Goal: Task Accomplishment & Management: Use online tool/utility

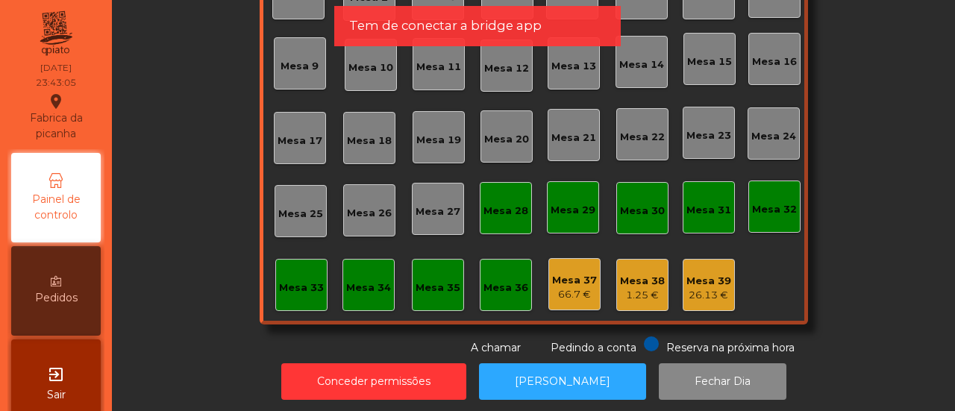
scroll to position [161, 0]
click at [565, 304] on div "Mesa 37 66.7 €" at bounding box center [574, 283] width 52 height 52
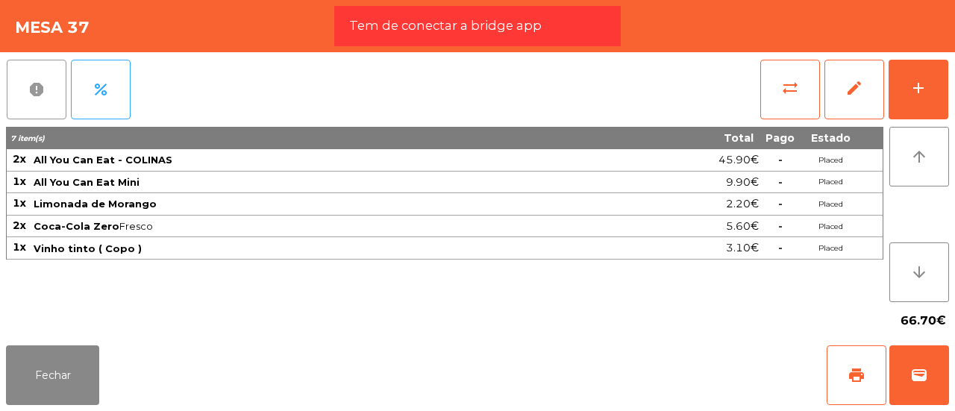
click at [37, 78] on button "report" at bounding box center [37, 90] width 60 height 60
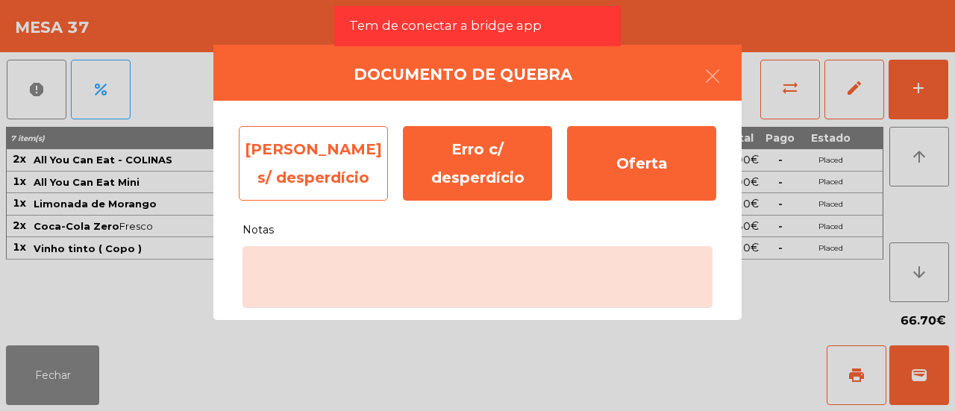
click at [282, 165] on div "[PERSON_NAME] s/ desperdício" at bounding box center [313, 163] width 149 height 75
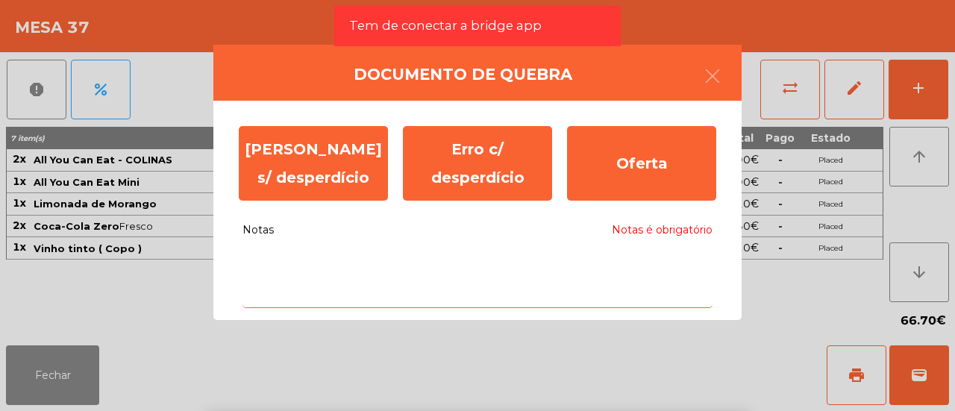
click at [345, 257] on body "Fabrica da picanha location_on [DATE] 23:43:11 Painel de controlo Pedidos exit_…" at bounding box center [477, 205] width 955 height 411
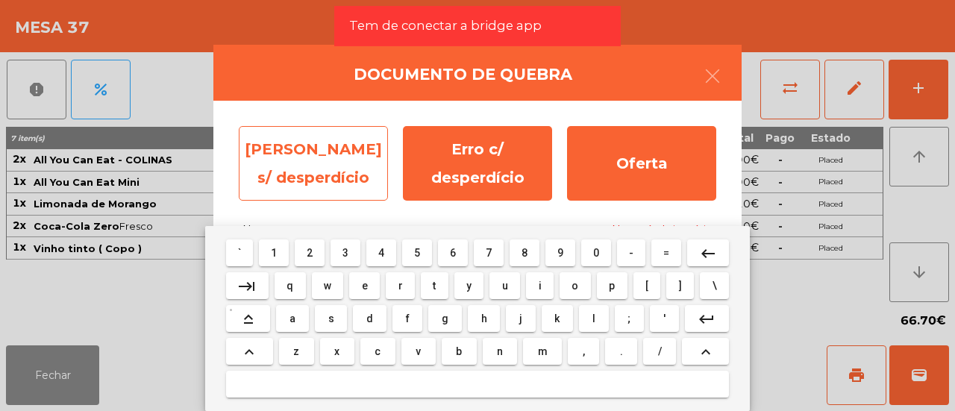
type textarea "*"
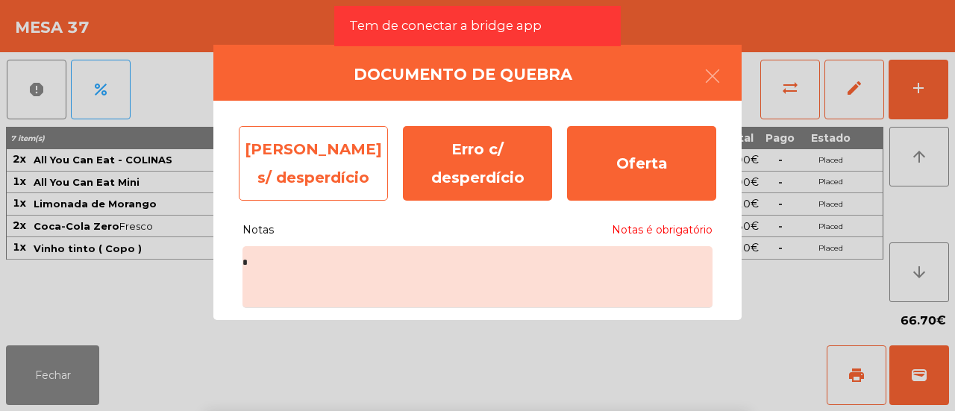
click at [368, 166] on div "[PERSON_NAME] s/ desperdício" at bounding box center [313, 163] width 149 height 75
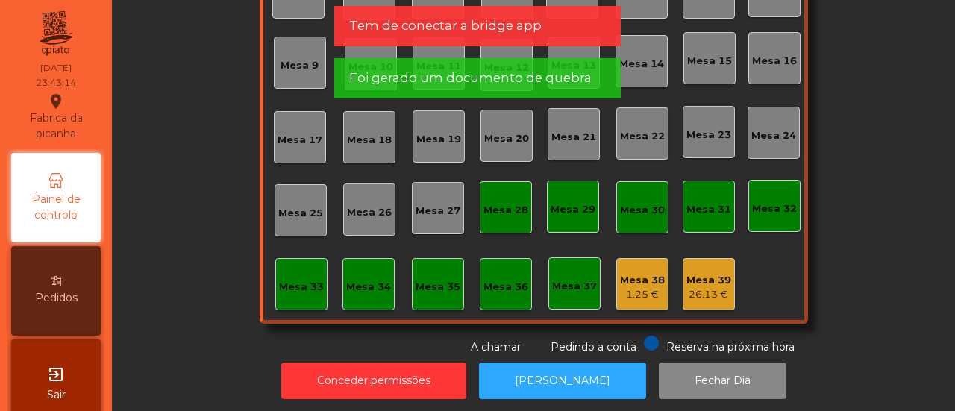
click at [633, 290] on div "1.25 €" at bounding box center [642, 294] width 45 height 15
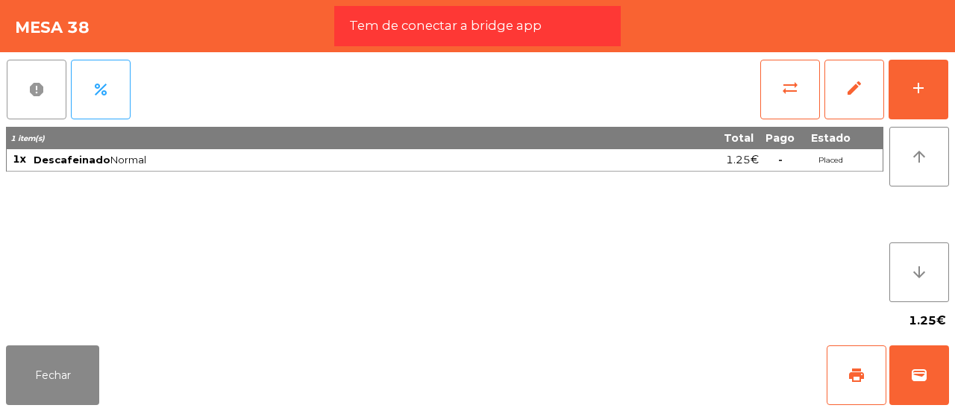
click at [36, 96] on span "report" at bounding box center [37, 90] width 18 height 18
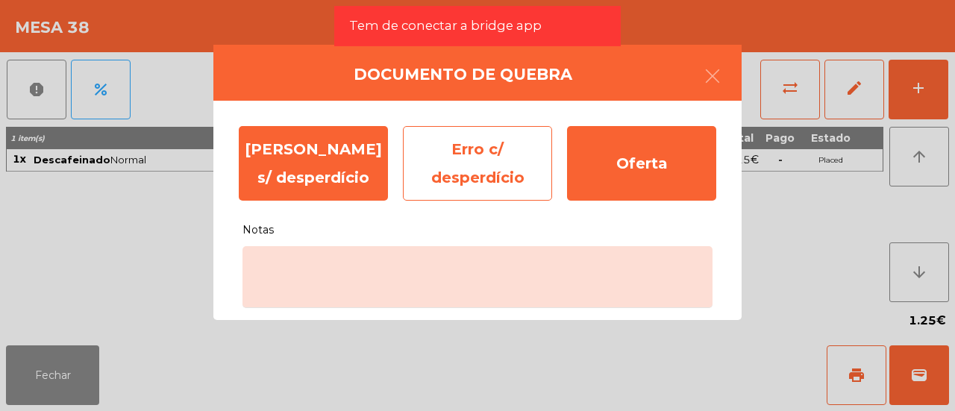
click at [442, 160] on div "Erro c/ desperdício" at bounding box center [477, 163] width 149 height 75
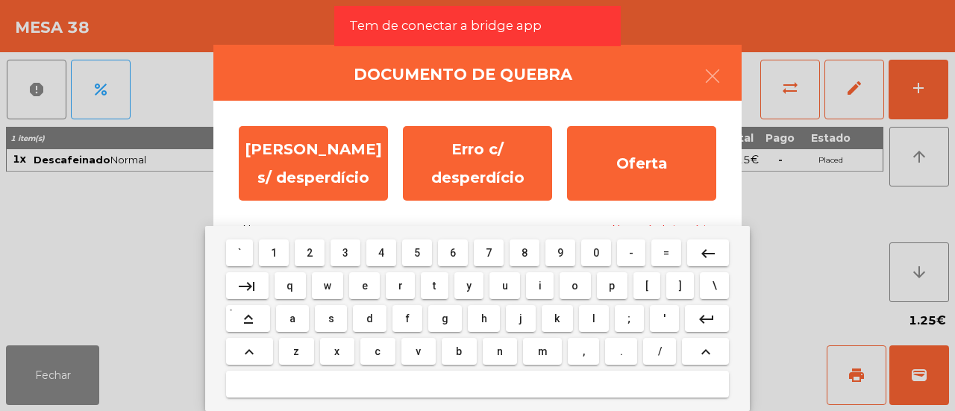
click at [431, 275] on body "Fabrica da picanha location_on [DATE] 23:43:18 Painel de controlo Pedidos exit_…" at bounding box center [477, 205] width 955 height 411
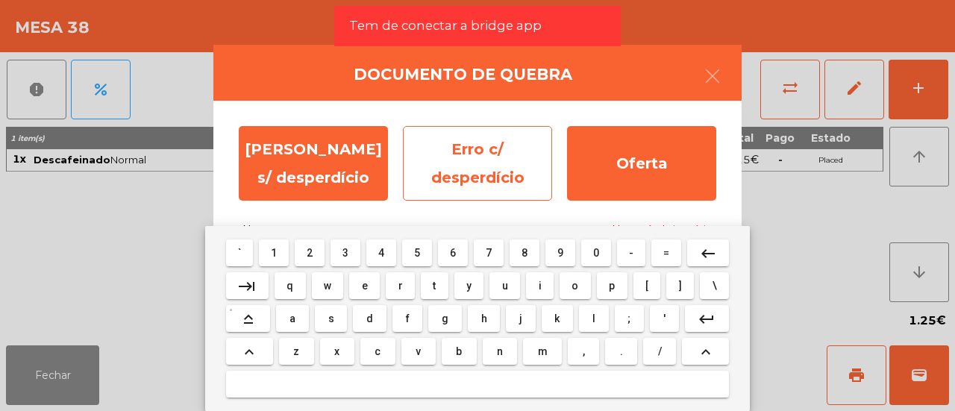
type textarea "*"
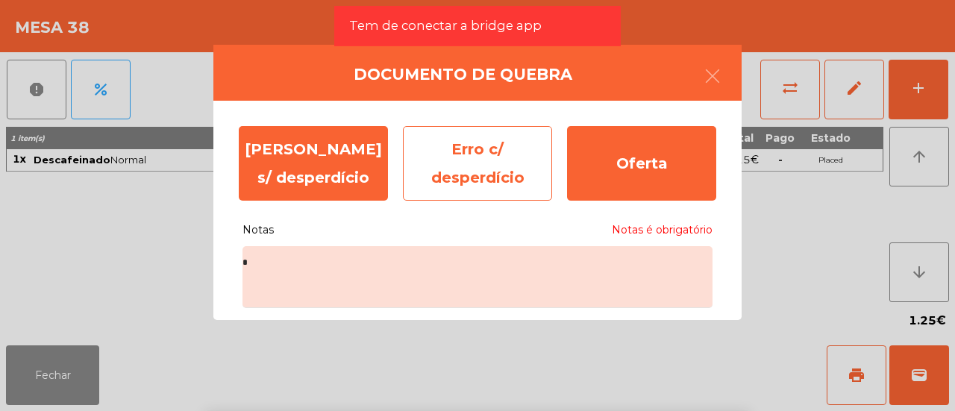
click at [460, 171] on div "Erro c/ desperdício" at bounding box center [477, 163] width 149 height 75
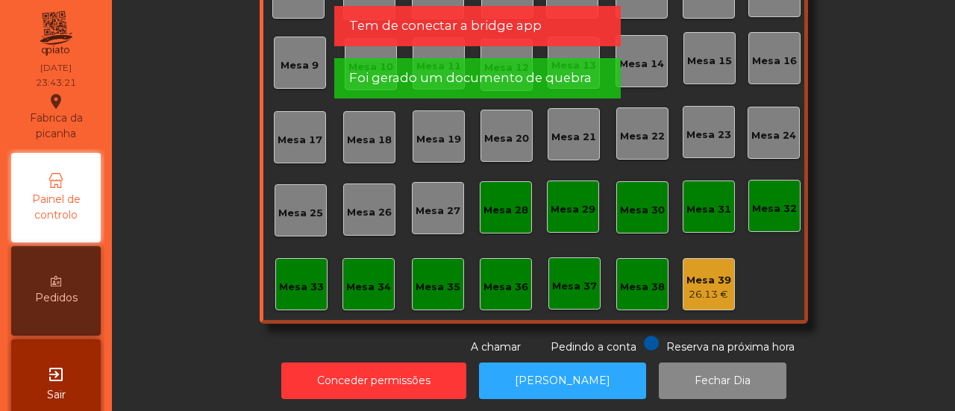
click at [700, 273] on div "Mesa 39" at bounding box center [708, 280] width 45 height 15
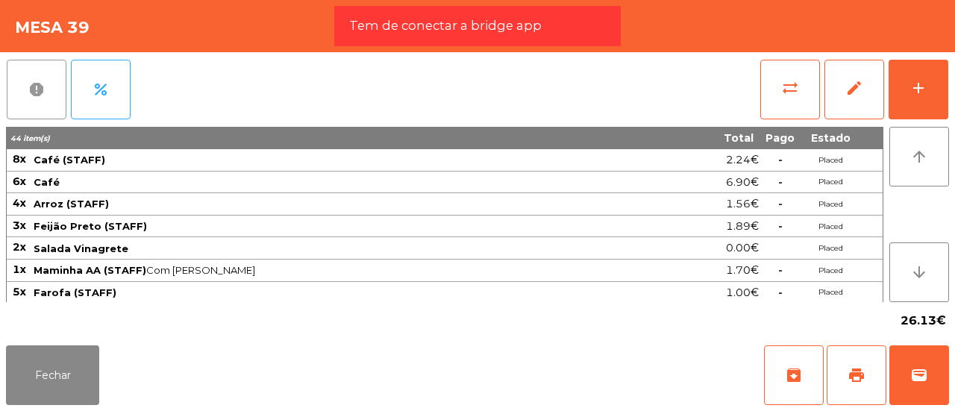
click at [30, 100] on button "report" at bounding box center [37, 90] width 60 height 60
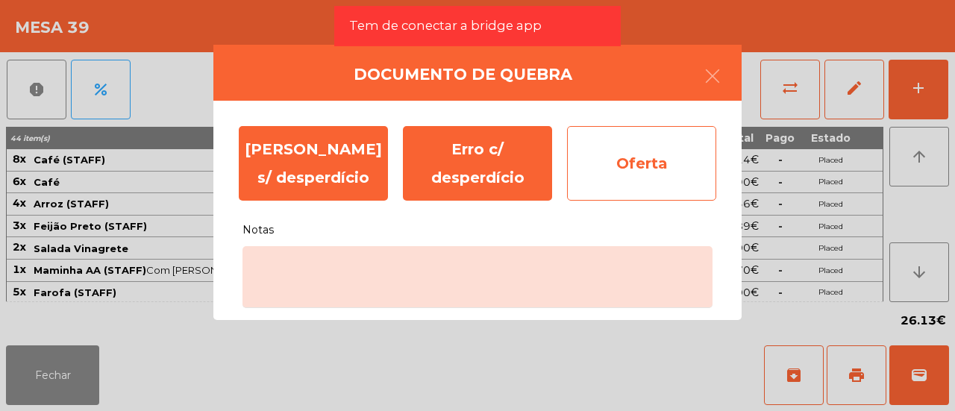
click at [594, 157] on div "Oferta" at bounding box center [641, 163] width 149 height 75
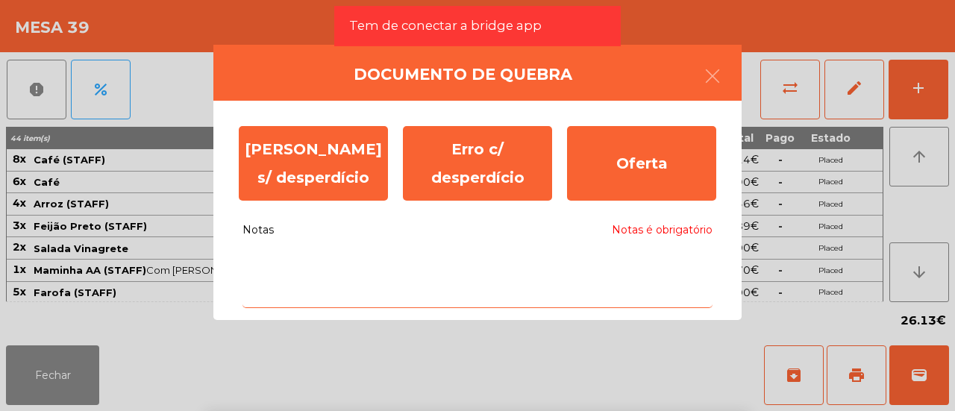
click at [510, 277] on body "Fabrica da picanha location_on [DATE] 23:43:25 Painel de controlo Pedidos exit_…" at bounding box center [477, 205] width 955 height 411
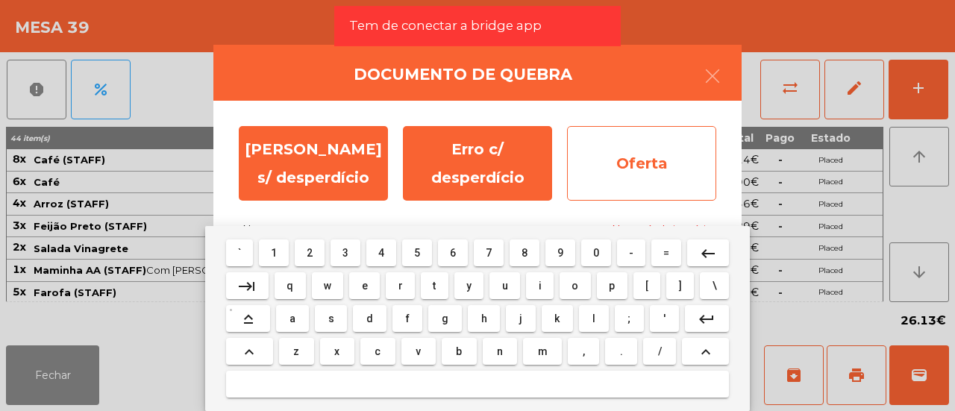
type textarea "*"
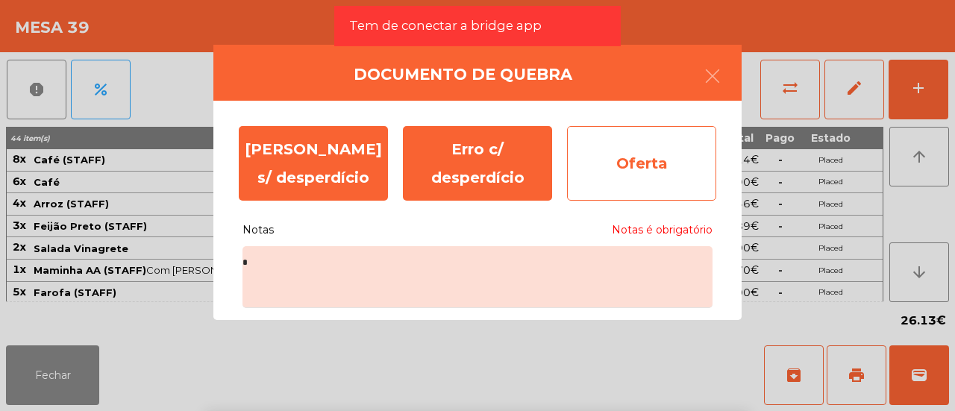
click at [621, 160] on div "Oferta" at bounding box center [641, 163] width 149 height 75
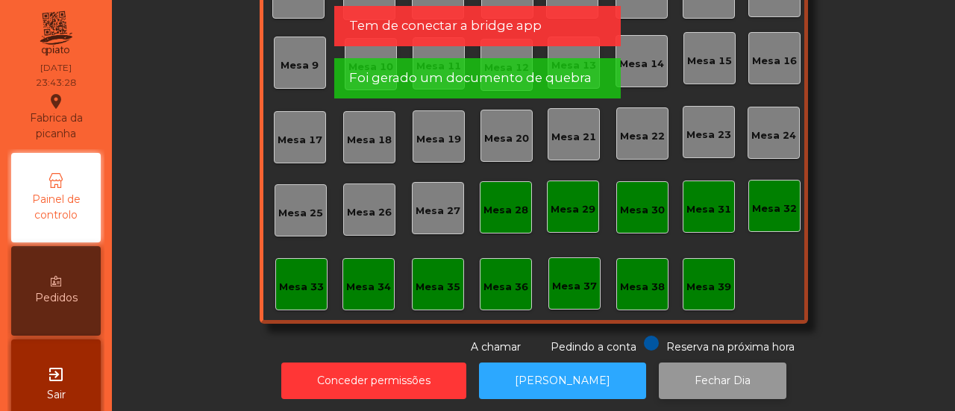
click at [704, 371] on button "Fechar Dia" at bounding box center [723, 381] width 128 height 37
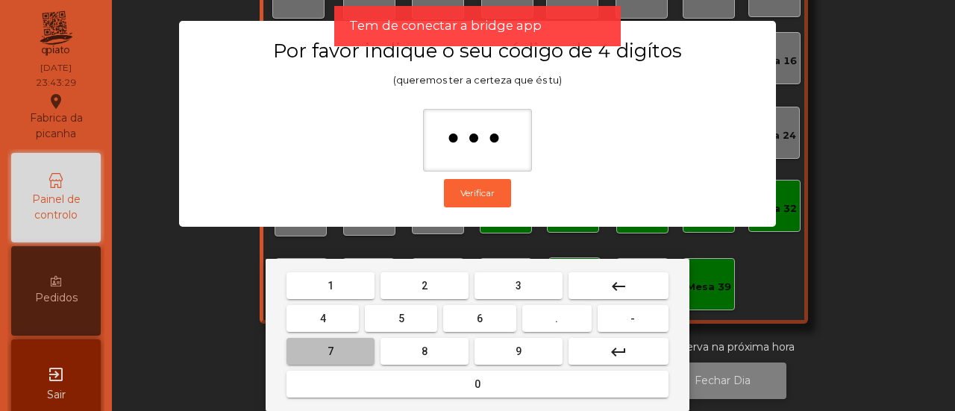
type input "****"
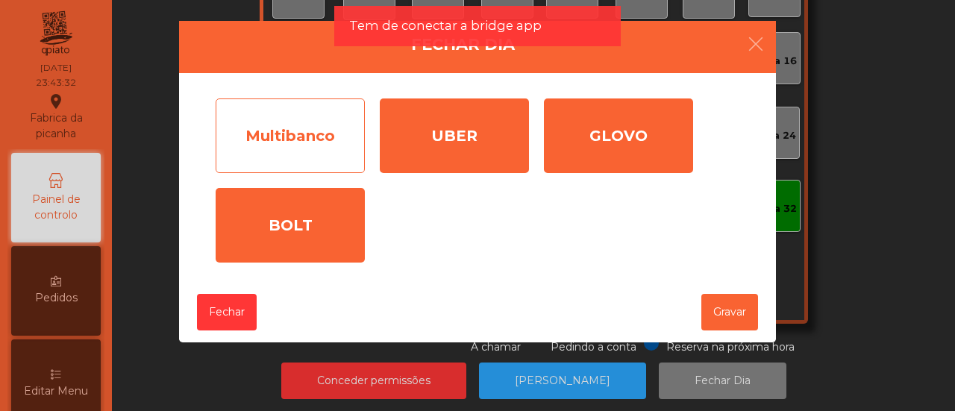
click at [272, 123] on div "Multibanco" at bounding box center [290, 135] width 149 height 75
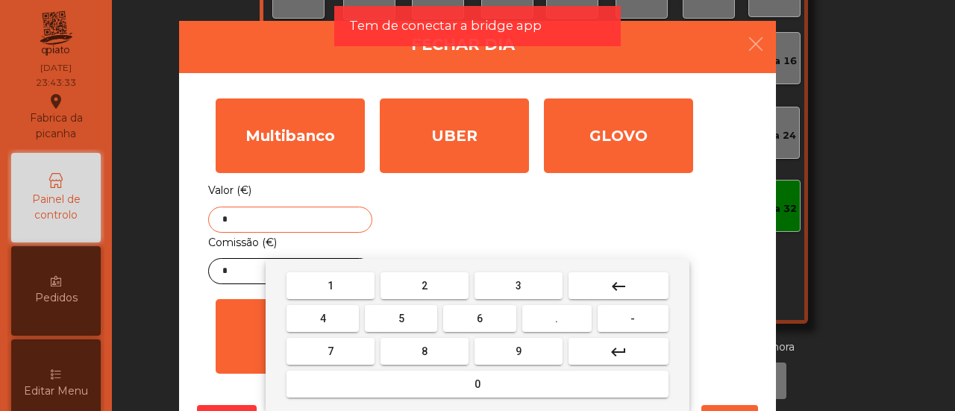
click at [298, 225] on input "*" at bounding box center [290, 220] width 164 height 26
type input "*******"
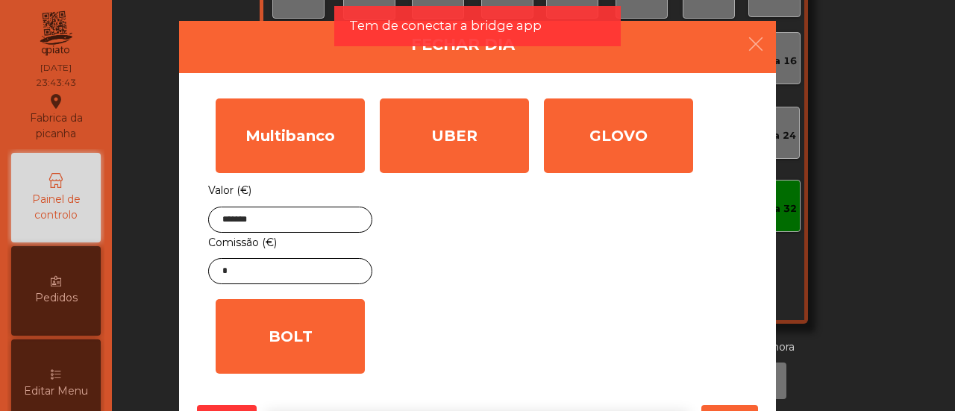
click at [231, 263] on div "1 2 3 keyboard_backspace 4 5 6 . - 7 8 9 keyboard_return 0" at bounding box center [477, 335] width 955 height 152
click at [237, 269] on body "Fabrica da picanha location_on [DATE] 23:43:44 Painel de controlo Pedidos Edita…" at bounding box center [477, 205] width 955 height 411
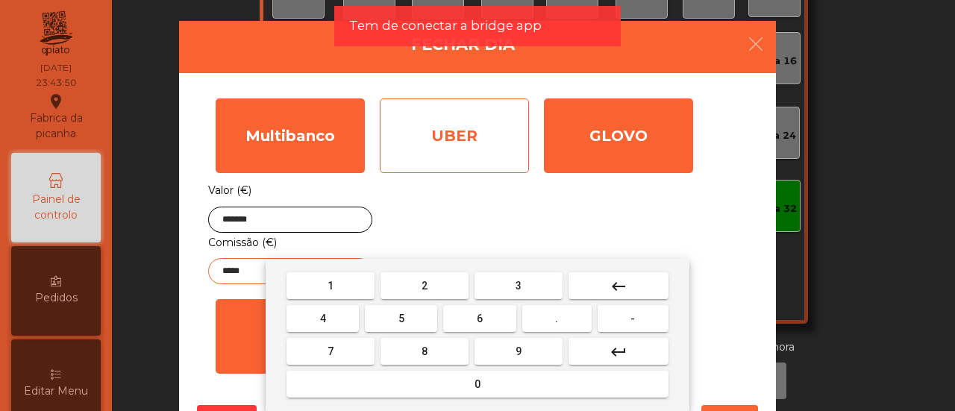
type input "*****"
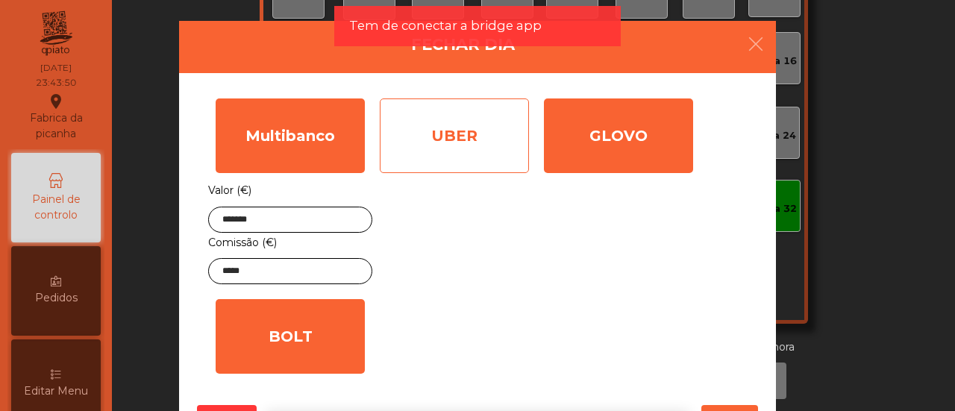
click at [442, 120] on div "UBER" at bounding box center [454, 135] width 149 height 75
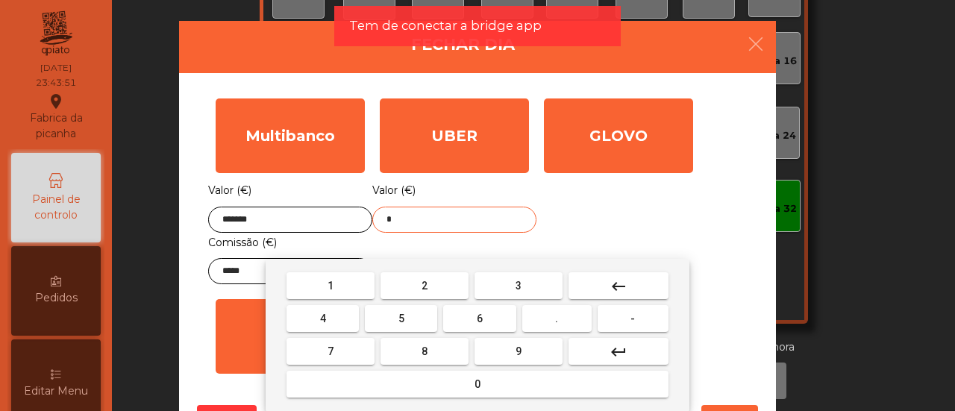
click at [446, 217] on input "*" at bounding box center [454, 220] width 164 height 26
click at [446, 217] on input "text" at bounding box center [454, 220] width 164 height 26
click at [446, 217] on input "*" at bounding box center [454, 220] width 164 height 26
type input "*"
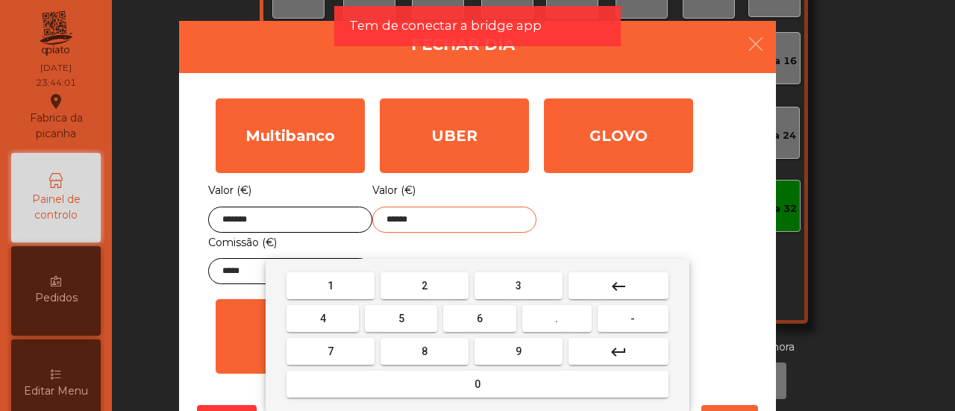
type input "******"
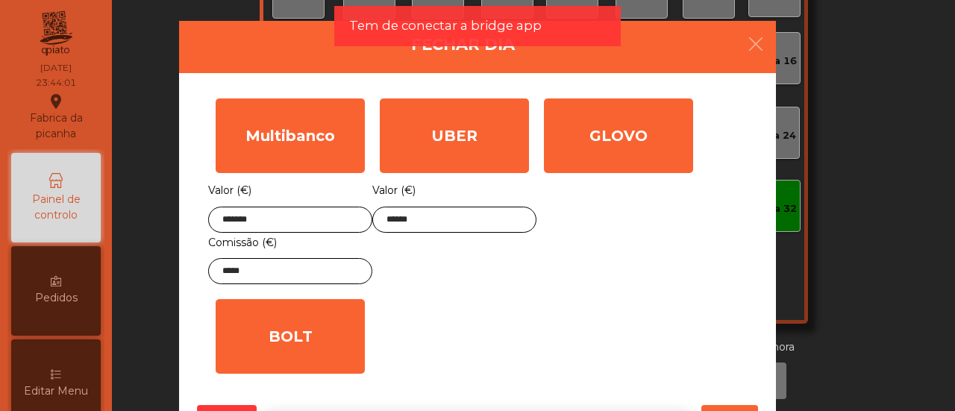
click at [601, 231] on div "GLOVO Valor (€) *" at bounding box center [618, 191] width 164 height 201
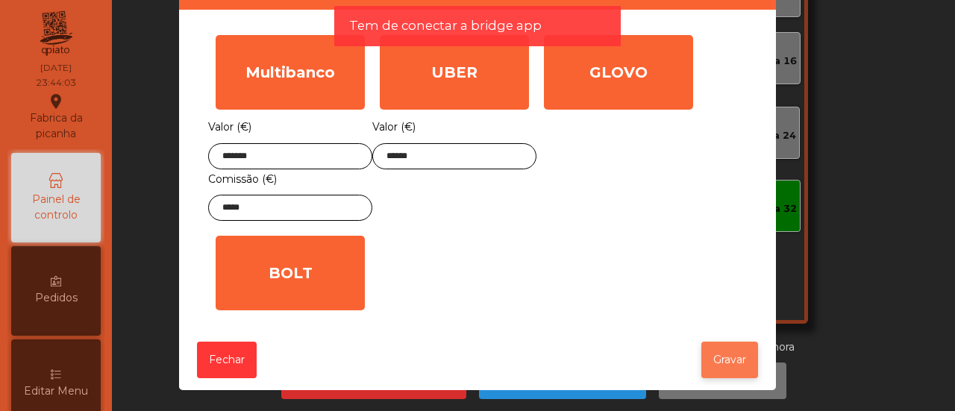
click at [710, 356] on button "Gravar" at bounding box center [729, 360] width 57 height 37
